Goal: Transaction & Acquisition: Download file/media

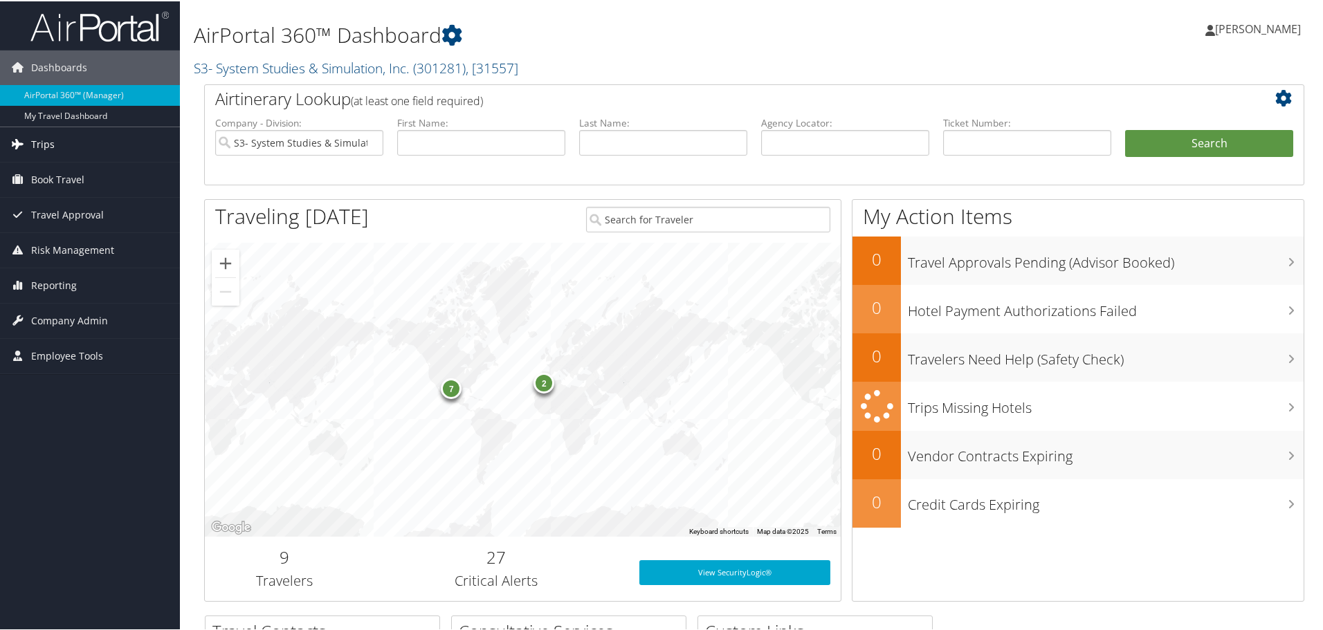
click at [45, 142] on span "Trips" at bounding box center [43, 143] width 24 height 35
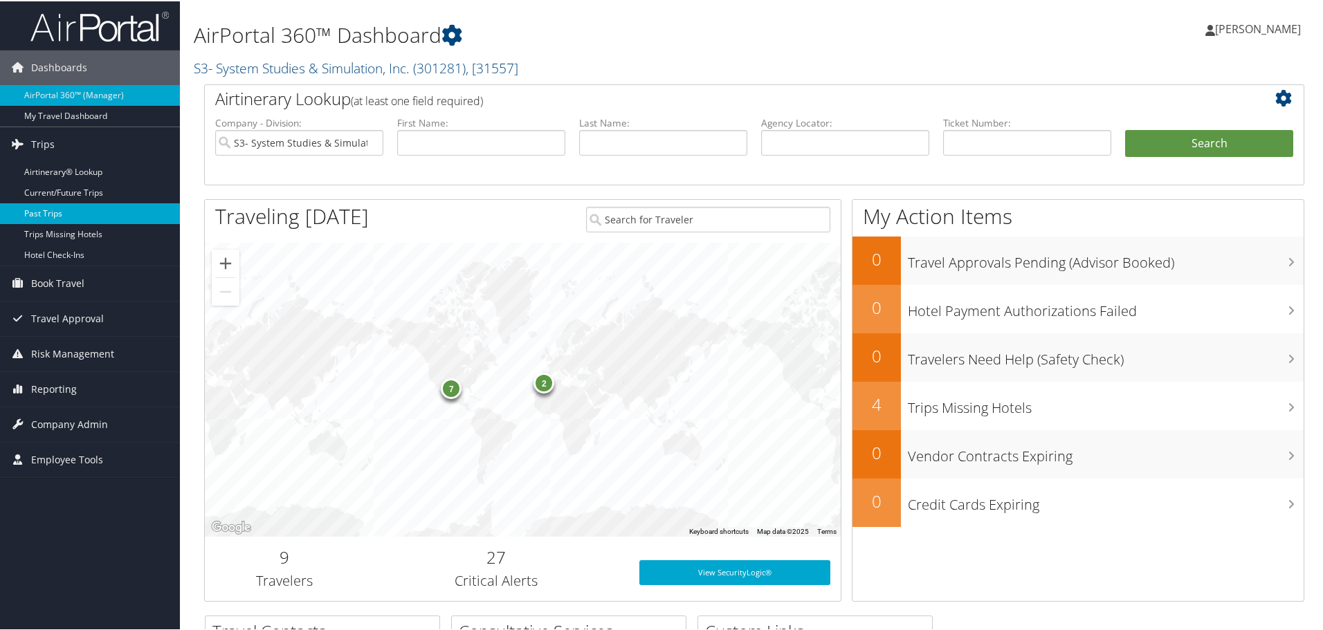
click at [48, 208] on link "Past Trips" at bounding box center [90, 212] width 180 height 21
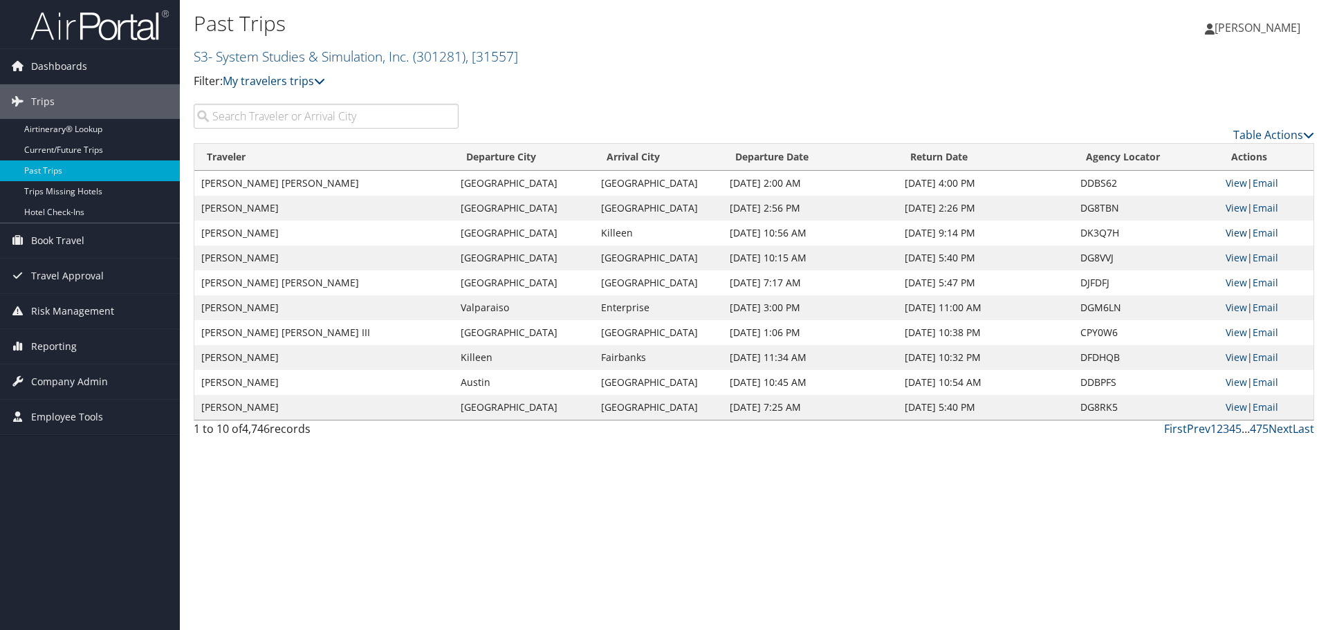
click at [1230, 231] on link "View" at bounding box center [1236, 232] width 21 height 13
click at [1229, 308] on link "View" at bounding box center [1236, 307] width 21 height 13
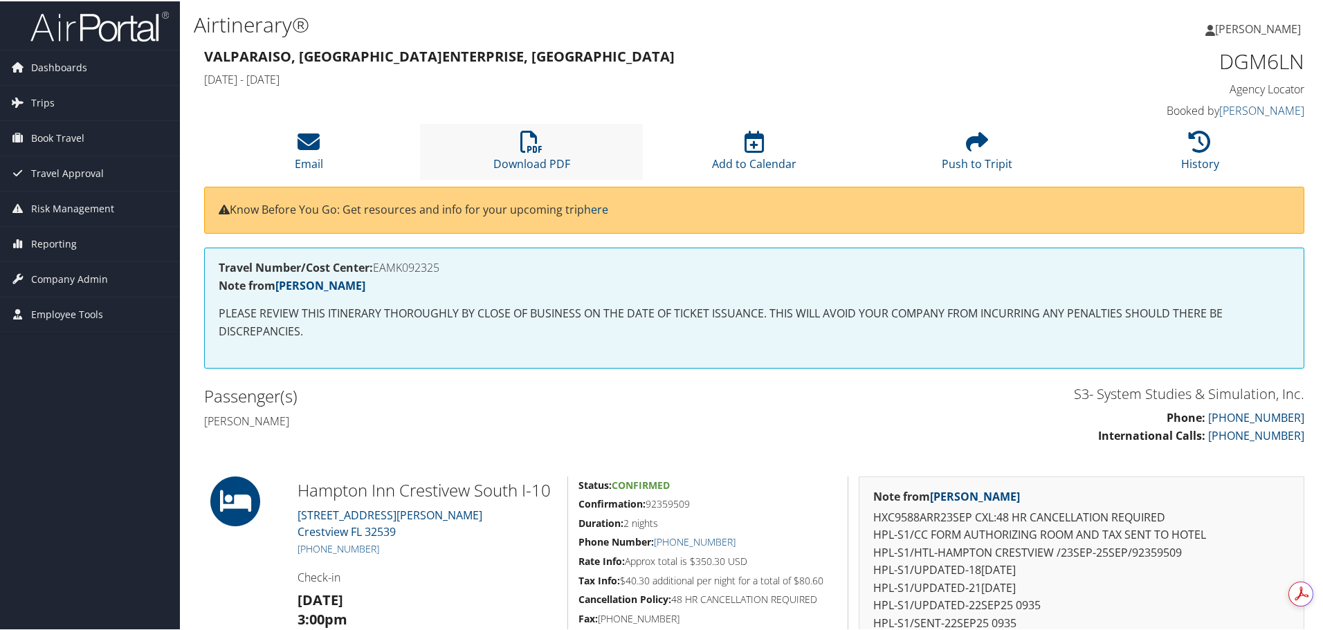
click at [531, 154] on li "Download PDF" at bounding box center [531, 150] width 223 height 56
click at [543, 138] on li "Download PDF" at bounding box center [531, 150] width 223 height 56
drag, startPoint x: 1049, startPoint y: 12, endPoint x: 983, endPoint y: 98, distance: 108.1
click at [972, 100] on div "Valparaiso, FL Enterprise, AL Tue 23 Sep 2025 - Fri 26 Sep 2025 DGM6LN Agency L…" at bounding box center [754, 83] width 1121 height 79
